Goal: Find contact information: Find contact information

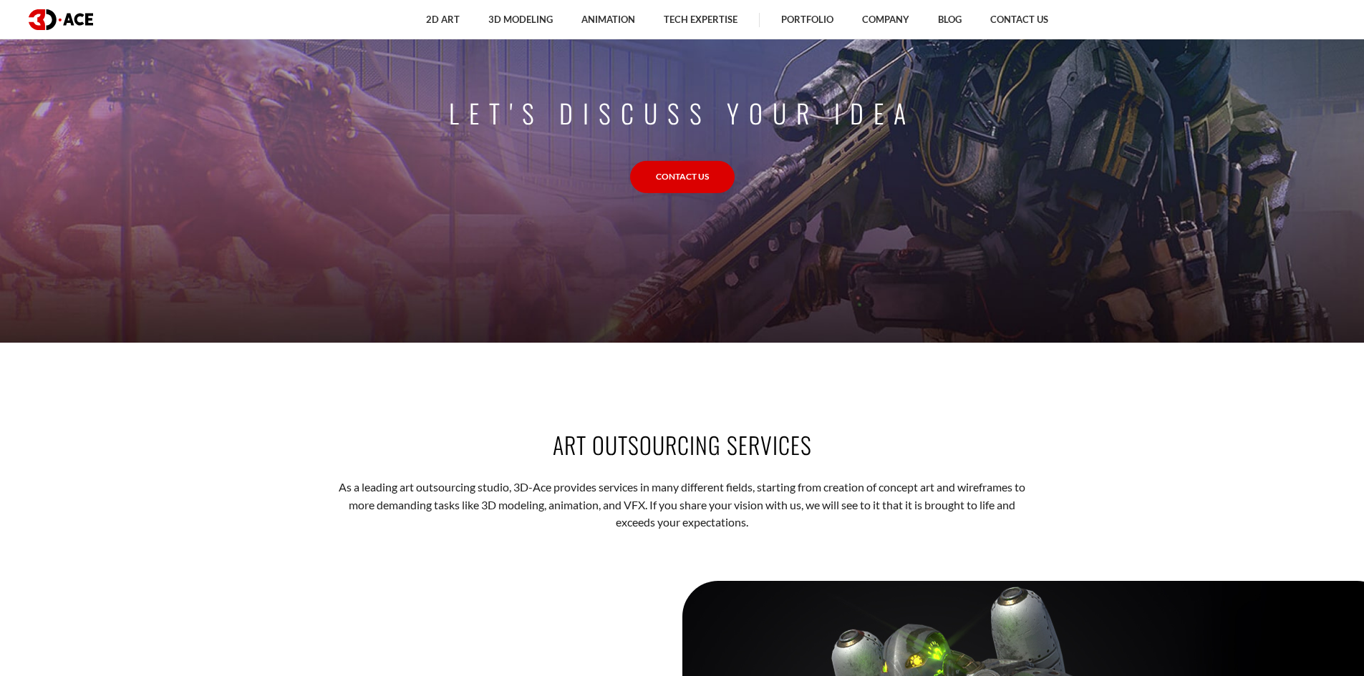
scroll to position [1790, 0]
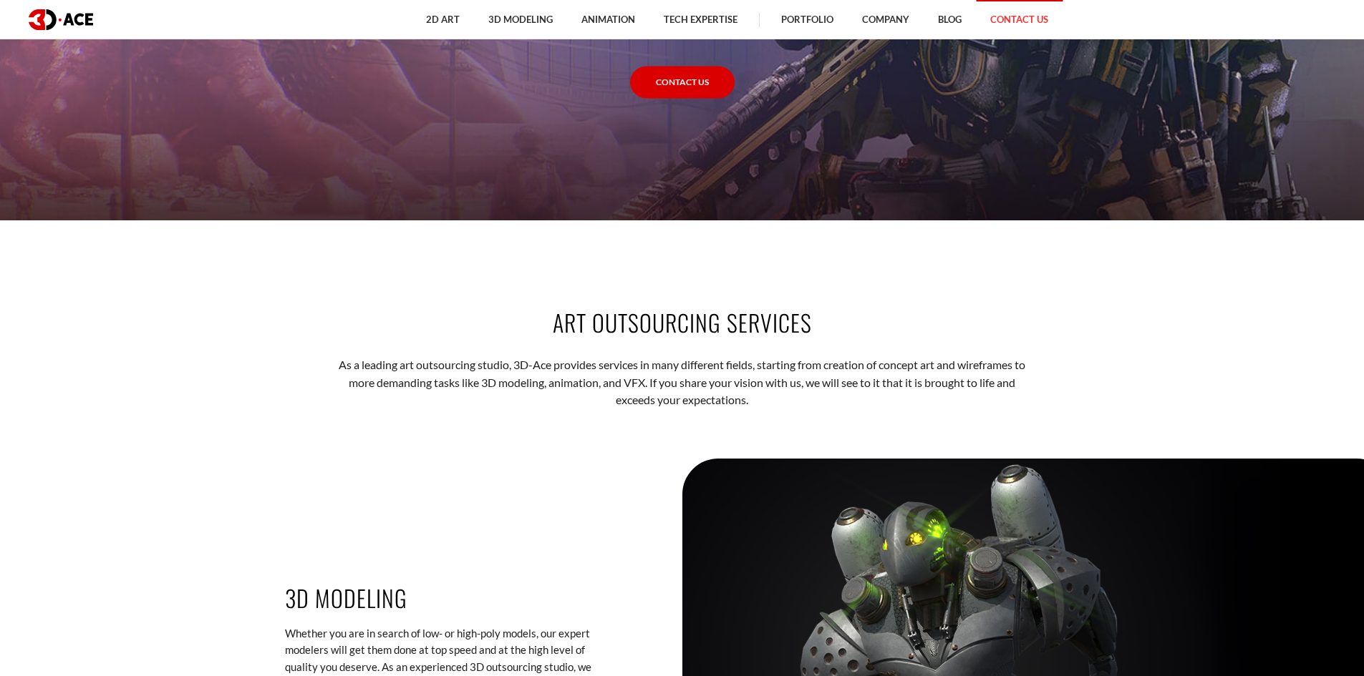
click at [1007, 24] on link "Contact Us" at bounding box center [1019, 19] width 87 height 39
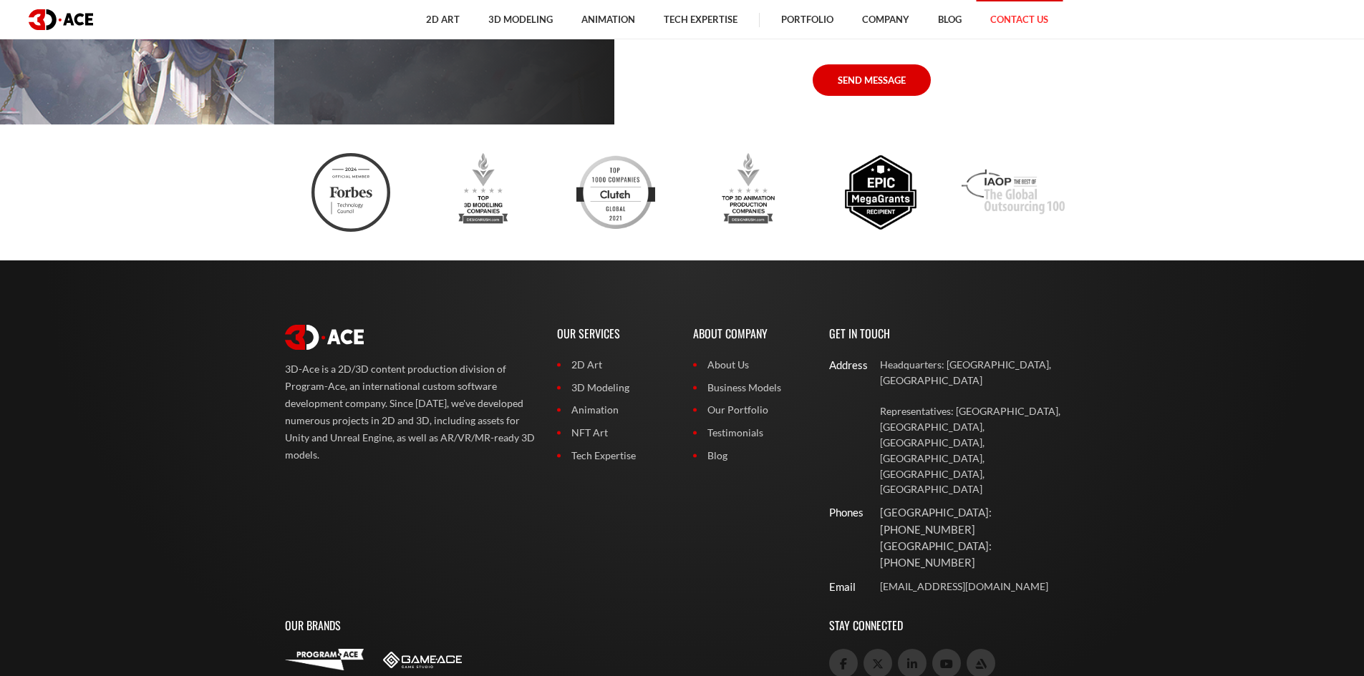
scroll to position [1209, 0]
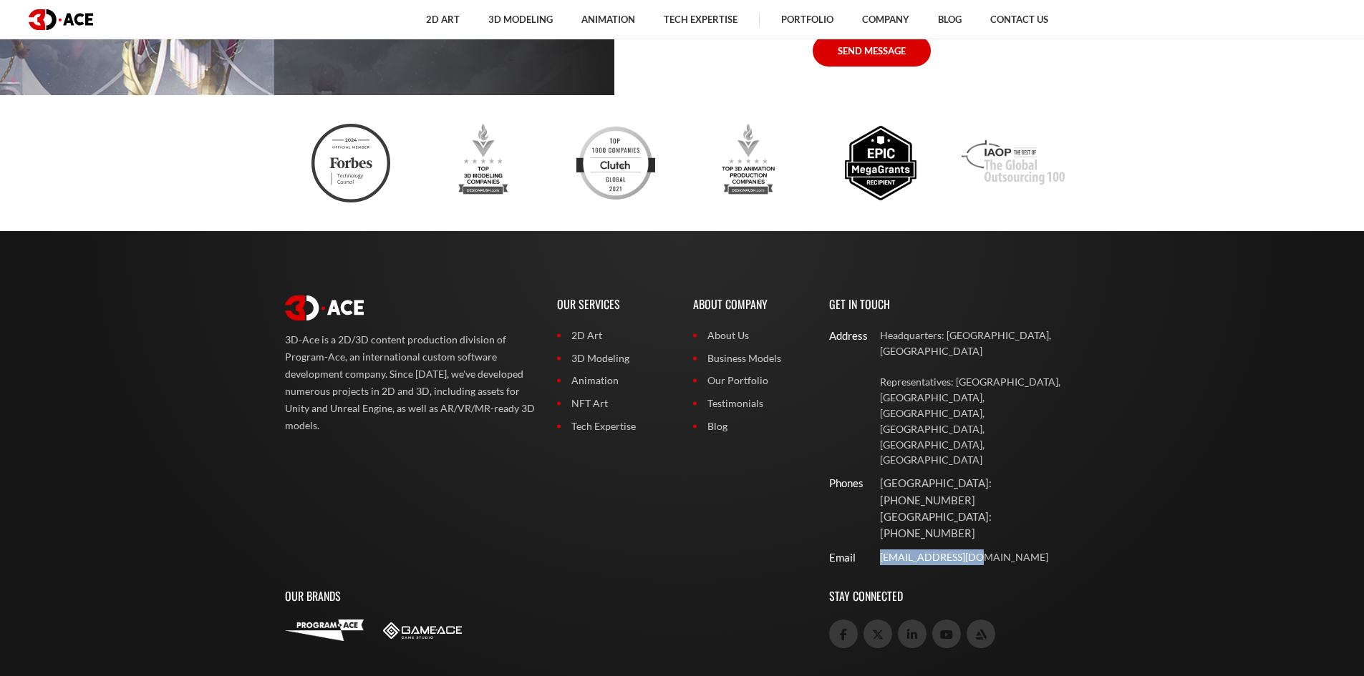
drag, startPoint x: 1029, startPoint y: 457, endPoint x: 873, endPoint y: 433, distance: 157.2
click at [872, 433] on div "Get In Touch Address Headquarters: [GEOGRAPHIC_DATA], Cyprus Representatives: […" at bounding box center [954, 427] width 272 height 292
copy link "[EMAIL_ADDRESS][DOMAIN_NAME]"
drag, startPoint x: 872, startPoint y: 329, endPoint x: 1004, endPoint y: 339, distance: 132.0
click at [1037, 352] on div "Headquarters: [GEOGRAPHIC_DATA], [GEOGRAPHIC_DATA] Representatives: [GEOGRAPHIC…" at bounding box center [976, 398] width 227 height 140
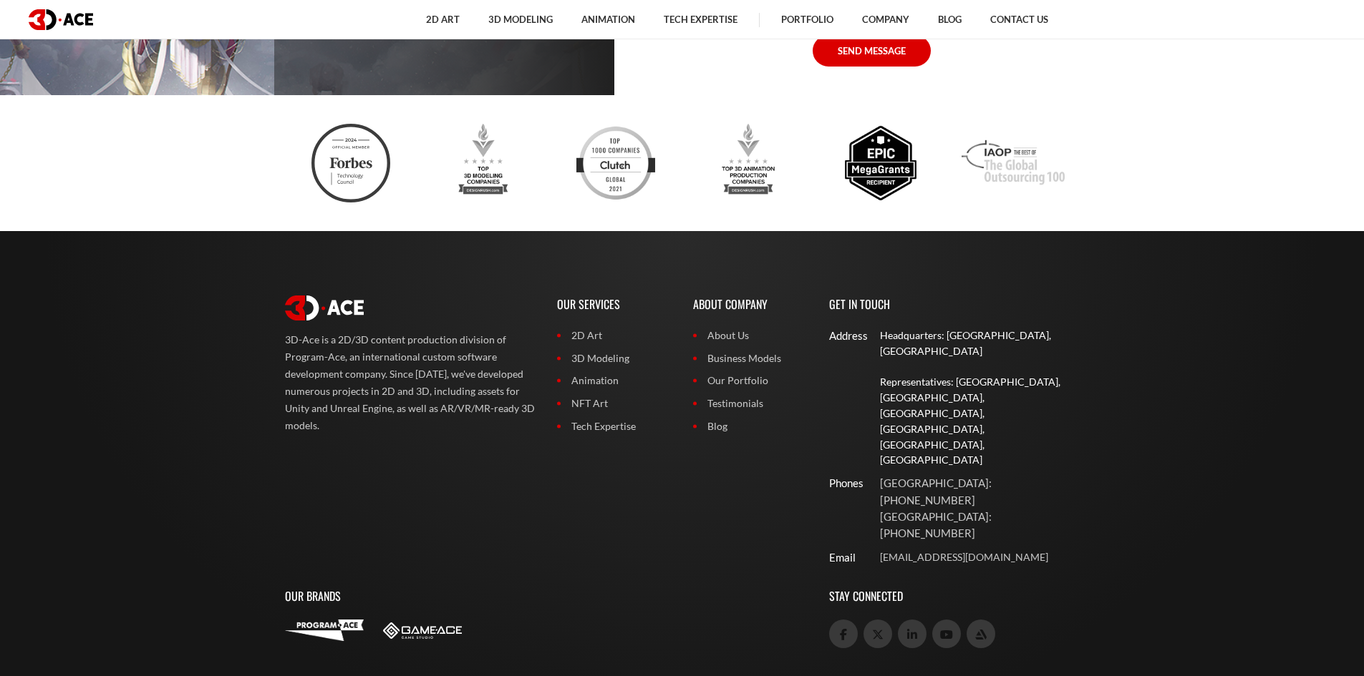
copy p "Headquar"
click at [1107, 520] on footer "3D-Ace is a 2D/3D content production division of Program-Ace, an international …" at bounding box center [682, 509] width 1364 height 557
drag, startPoint x: 876, startPoint y: 441, endPoint x: 1027, endPoint y: 455, distance: 151.7
click at [1027, 455] on div "Get In Touch Address Headquarters: [GEOGRAPHIC_DATA], Cyprus Representatives: […" at bounding box center [954, 427] width 272 height 292
copy link "[EMAIL_ADDRESS][DOMAIN_NAME]"
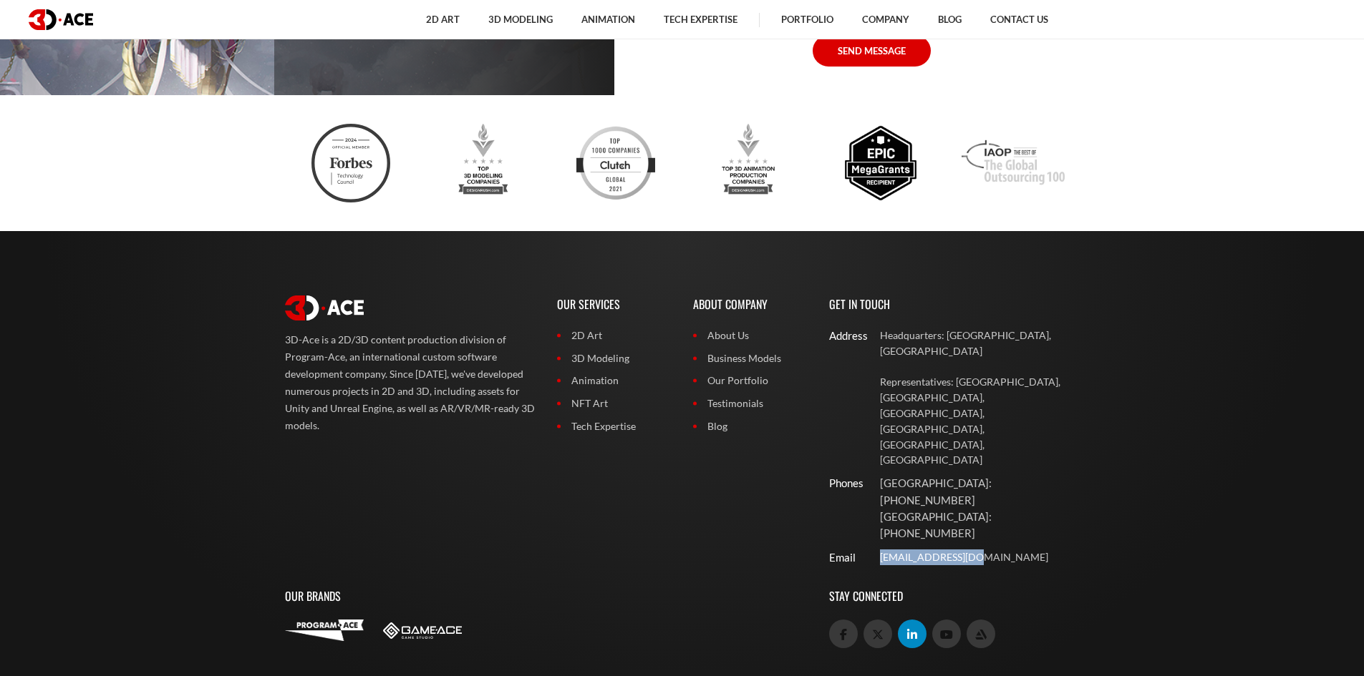
click at [913, 629] on icon at bounding box center [912, 634] width 10 height 11
